Goal: Check status: Check status

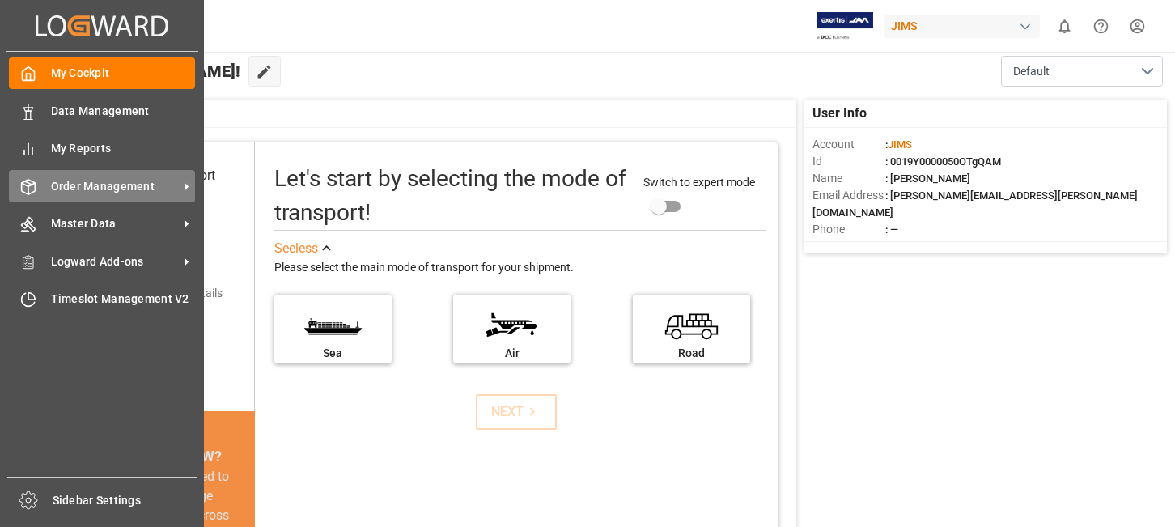
click at [124, 186] on span "Order Management" at bounding box center [115, 186] width 128 height 17
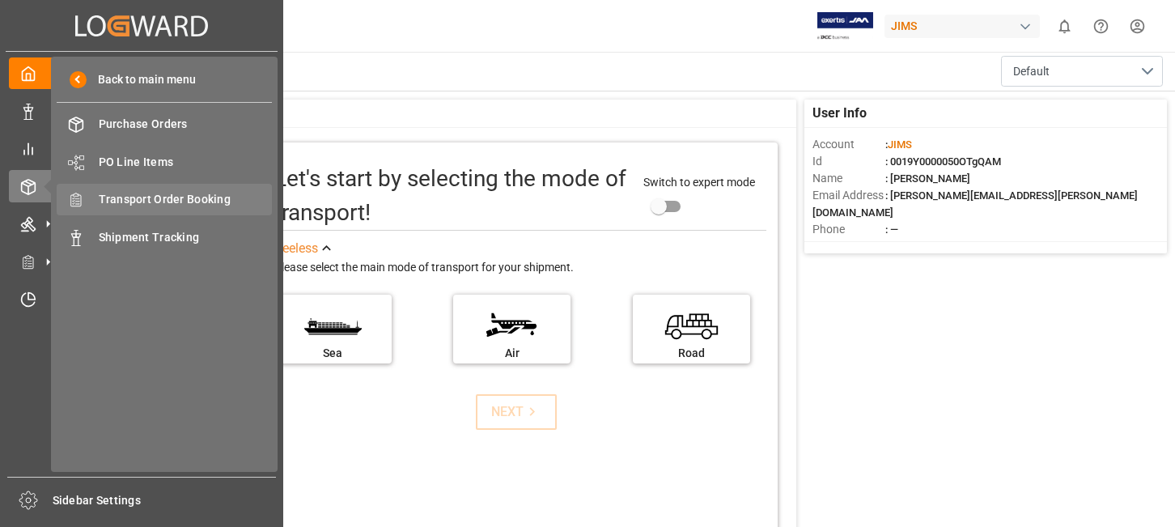
click at [219, 199] on span "Transport Order Booking" at bounding box center [186, 199] width 174 height 17
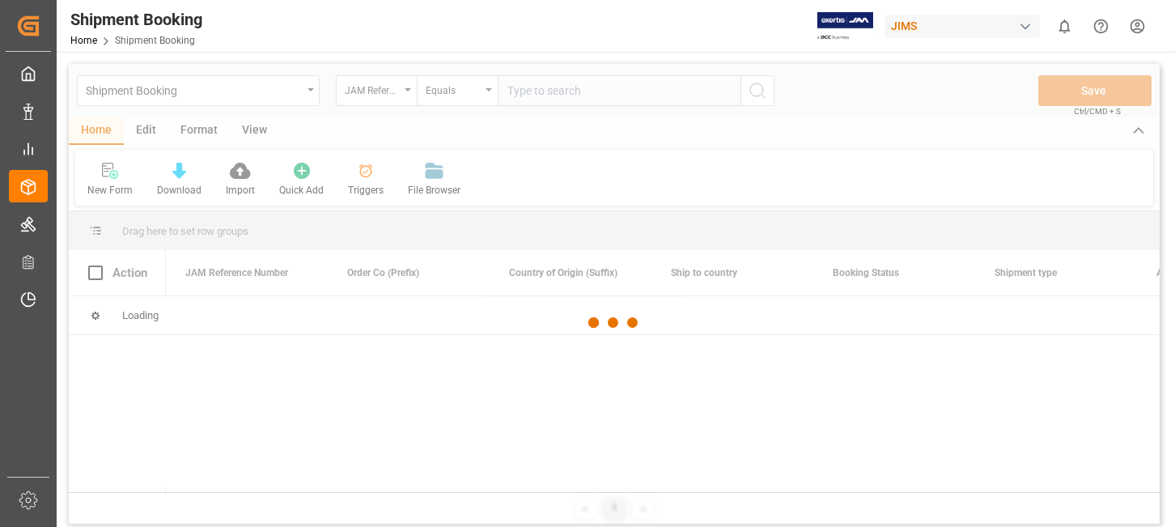
click at [553, 89] on div at bounding box center [614, 322] width 1091 height 517
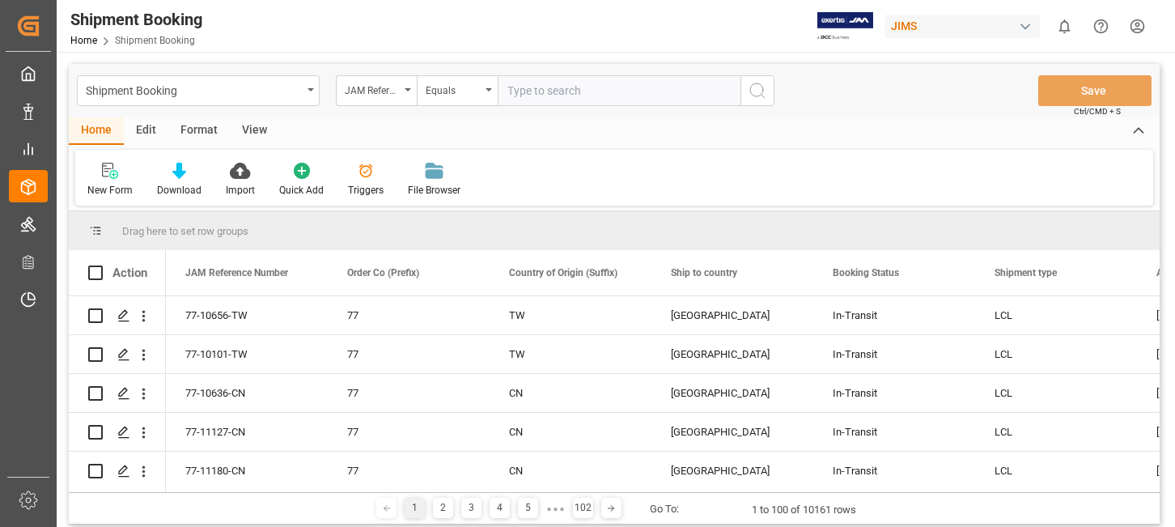
click at [559, 91] on input "text" at bounding box center [619, 90] width 243 height 31
type input "22-10635-vn"
click at [758, 91] on icon "search button" at bounding box center [757, 90] width 19 height 19
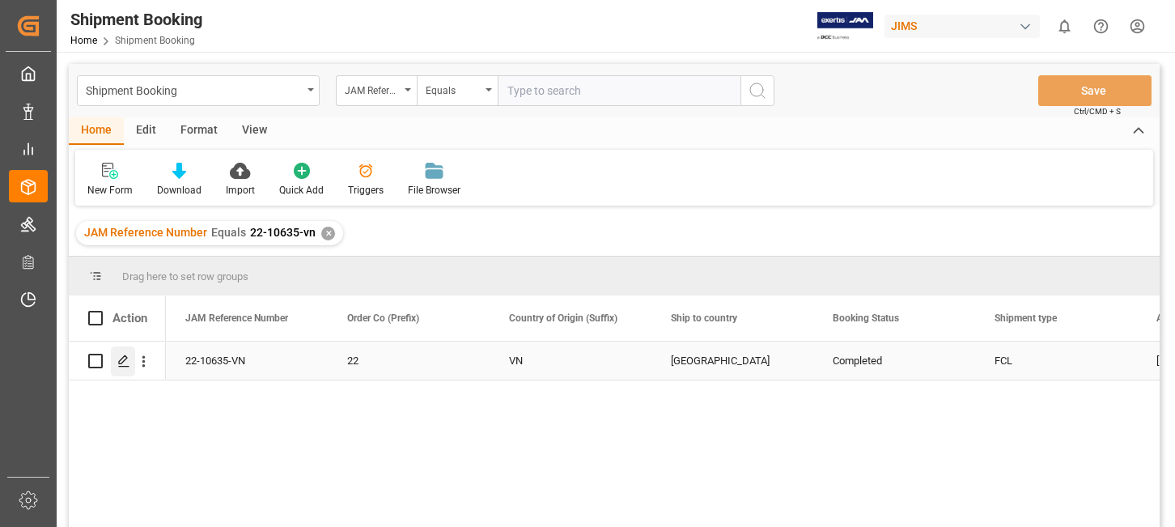
click at [124, 358] on icon "Press SPACE to select this row." at bounding box center [123, 360] width 13 height 13
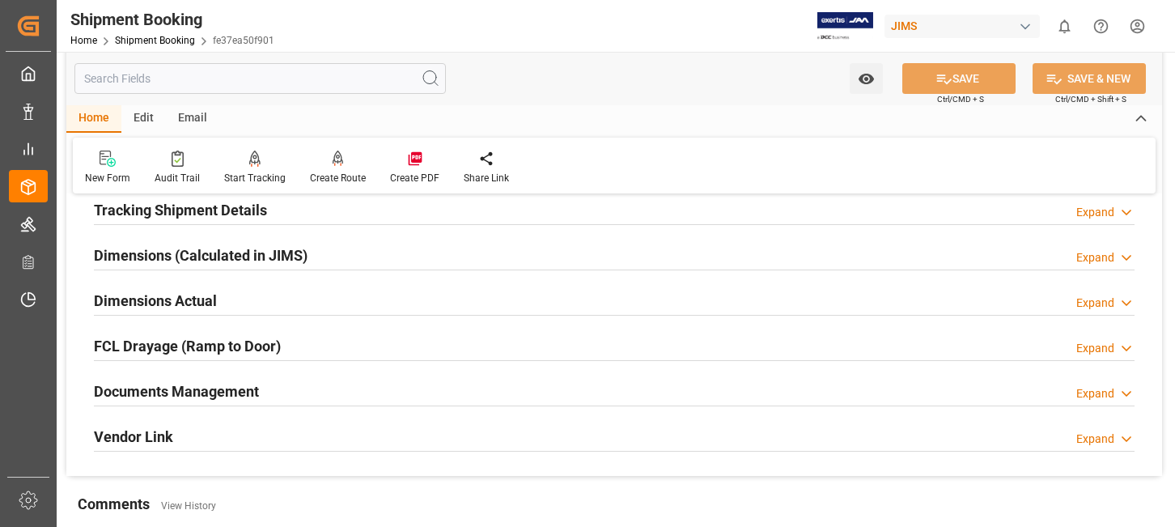
scroll to position [405, 0]
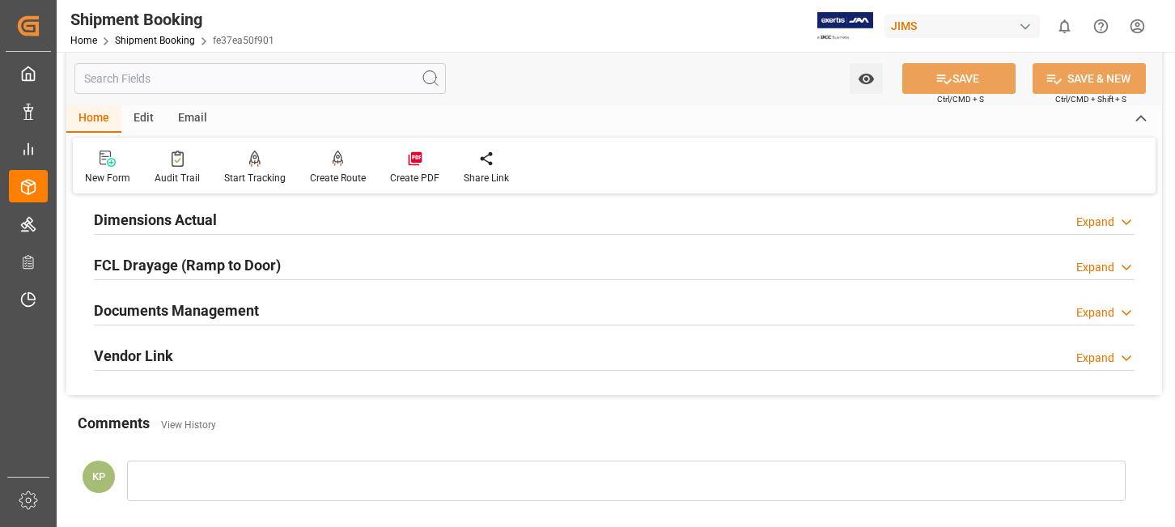
click at [1101, 312] on div "Expand" at bounding box center [1095, 312] width 38 height 17
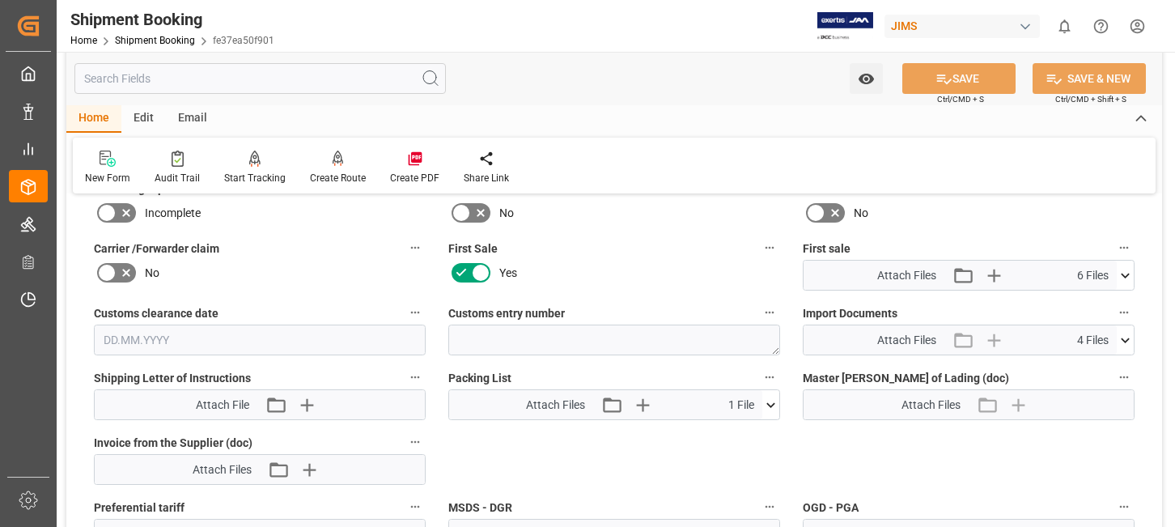
scroll to position [728, 0]
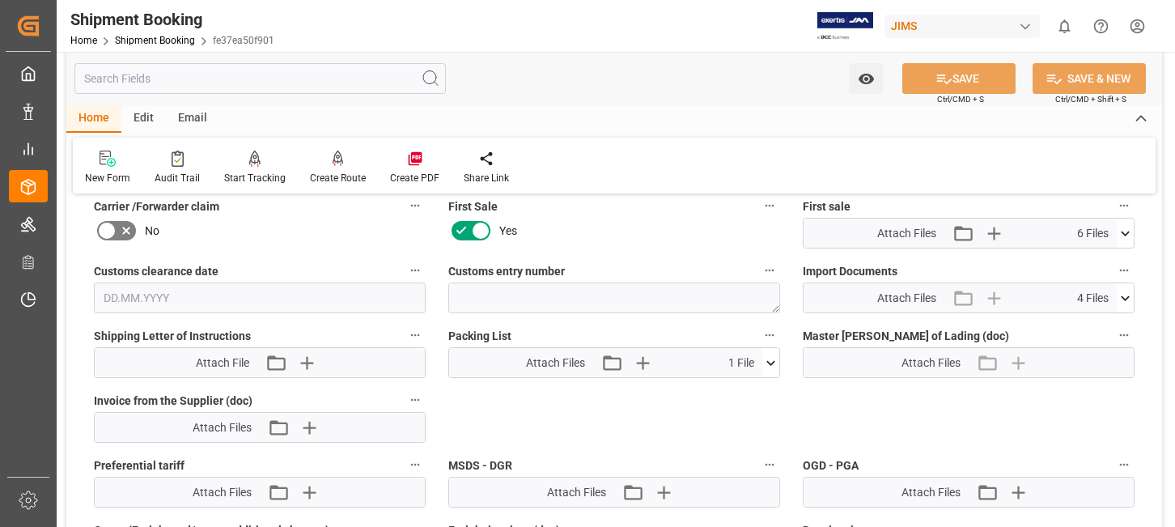
click at [1125, 296] on icon at bounding box center [1125, 298] width 17 height 17
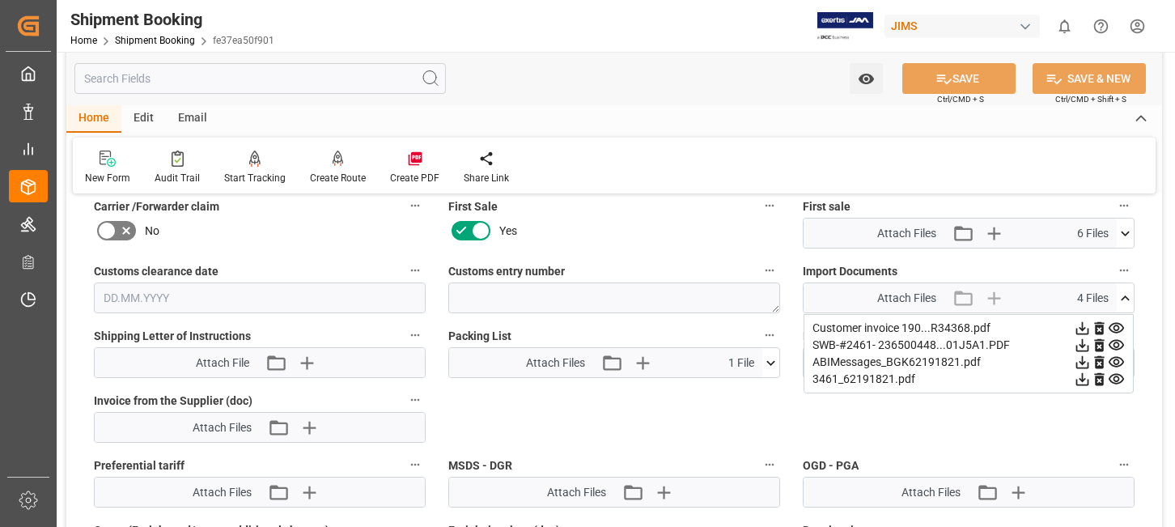
click at [1085, 327] on icon at bounding box center [1082, 328] width 13 height 13
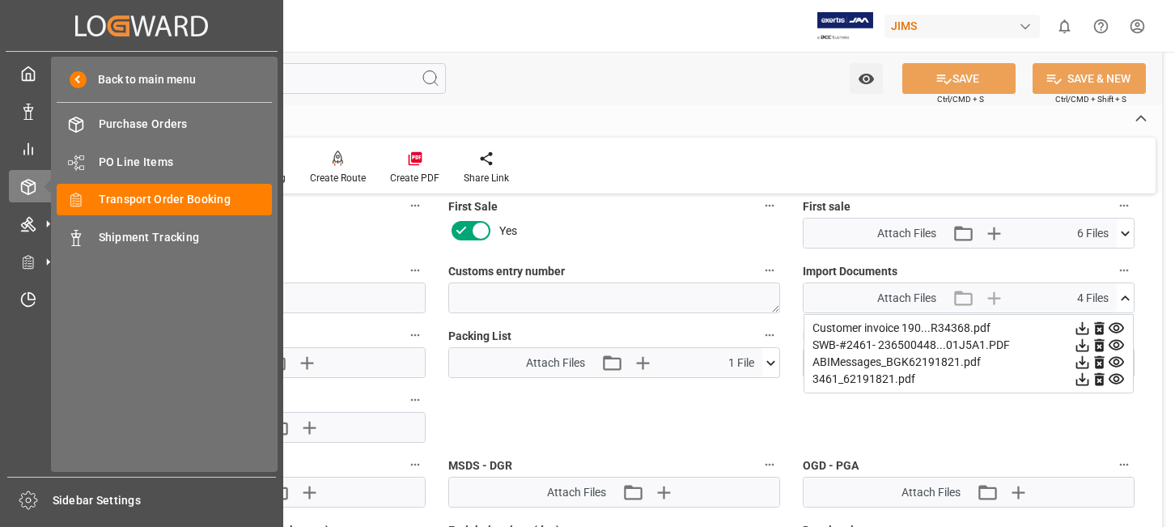
click at [18, 453] on div "My Cockpit My Cockpit Data Management Data Management My Reports My Reports Ord…" at bounding box center [142, 264] width 272 height 425
